Goal: Task Accomplishment & Management: Use online tool/utility

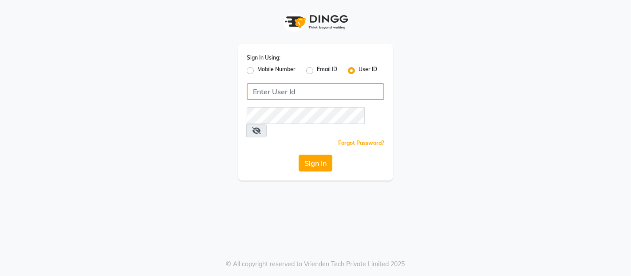
click at [267, 93] on input "Username" at bounding box center [316, 91] width 138 height 17
click at [271, 92] on input "famwsalon" at bounding box center [316, 91] width 138 height 17
type input "famesalon"
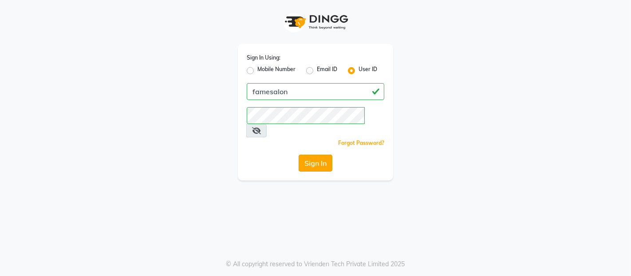
click at [302, 154] on button "Sign In" at bounding box center [316, 162] width 34 height 17
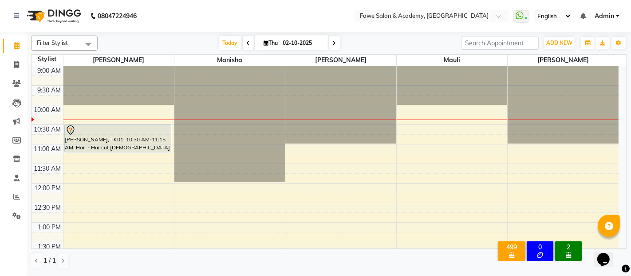
click at [618, 243] on div "Opens Chat This icon Opens the chat window." at bounding box center [607, 243] width 21 height 0
